Goal: Task Accomplishment & Management: Manage account settings

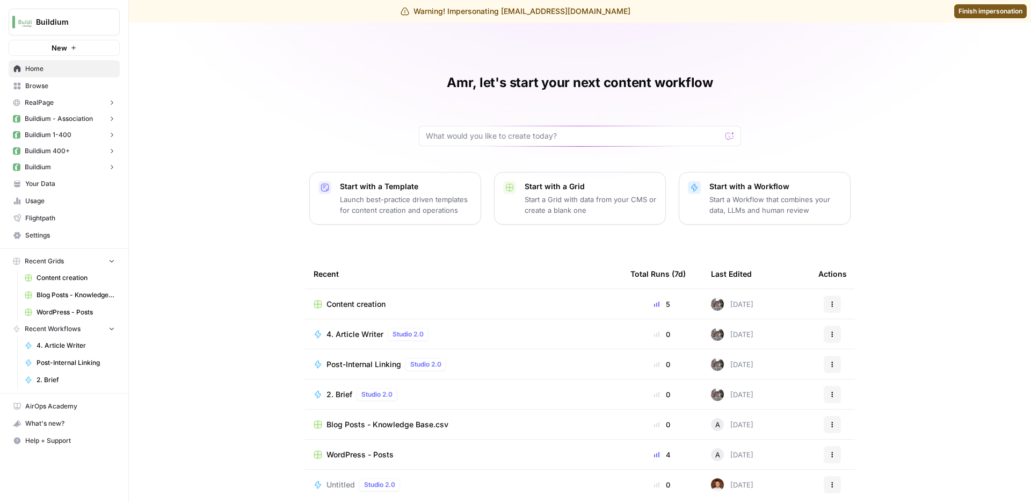
click at [77, 232] on span "Settings" at bounding box center [70, 235] width 90 height 10
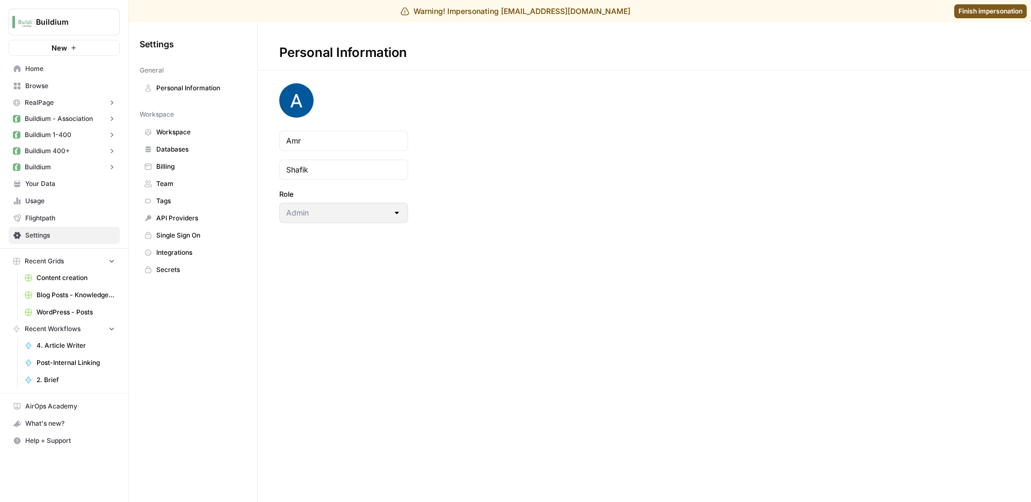
click at [73, 21] on span "Buildium" at bounding box center [68, 22] width 65 height 11
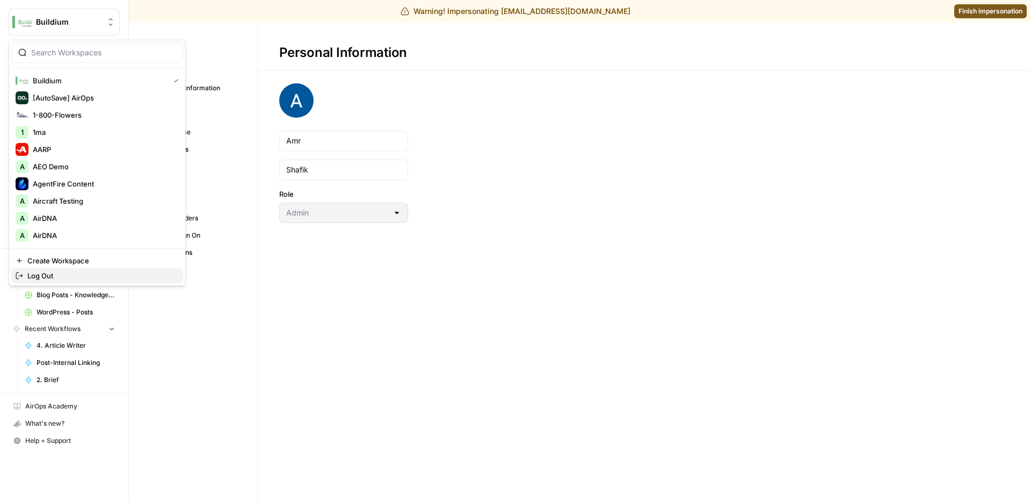
click at [74, 273] on span "Log Out" at bounding box center [100, 275] width 147 height 11
